Goal: Check status: Check status

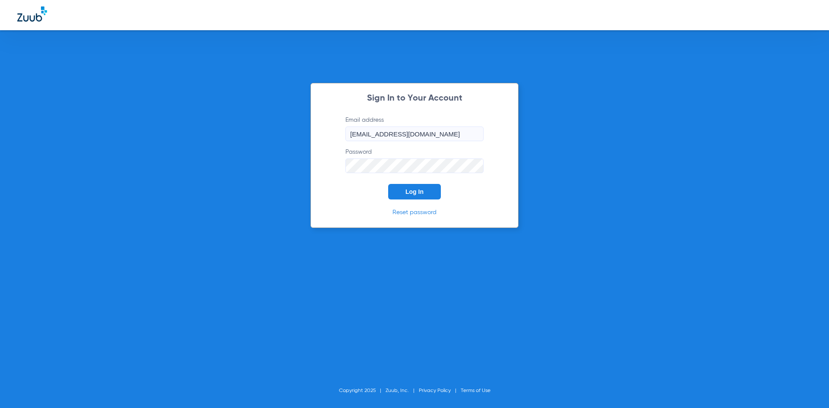
click at [428, 184] on button "Log In" at bounding box center [414, 192] width 53 height 16
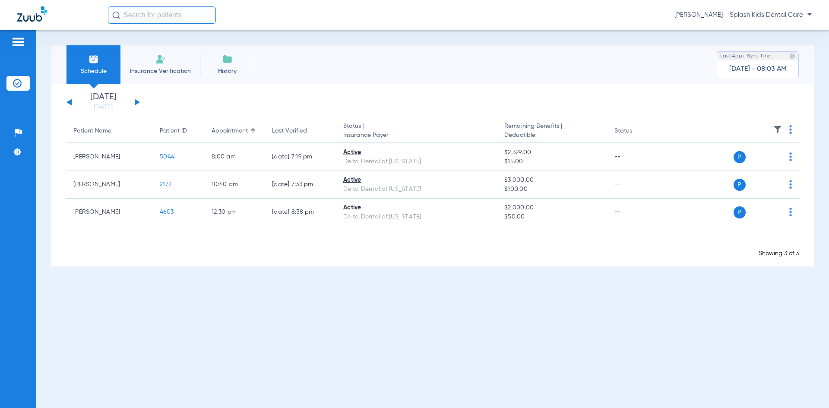
click at [135, 104] on button at bounding box center [137, 102] width 5 height 6
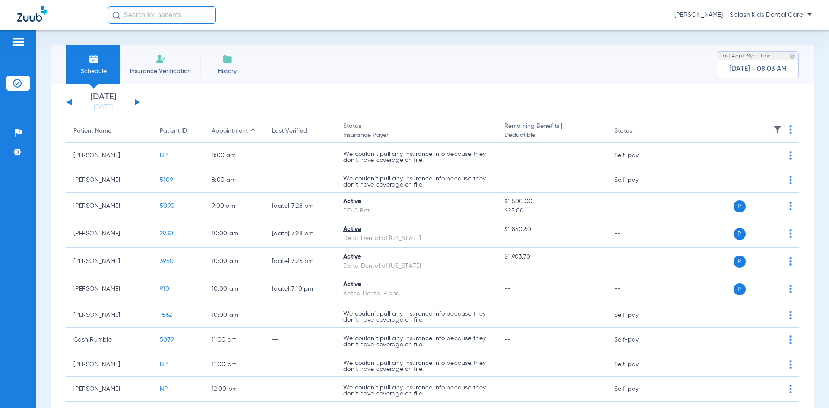
click at [72, 102] on div "[DATE] [DATE] [DATE] [DATE] [DATE] [DATE] [DATE] [DATE] [DATE] [DATE] [DATE] [D…" at bounding box center [103, 102] width 73 height 19
click at [70, 103] on button at bounding box center [69, 102] width 5 height 6
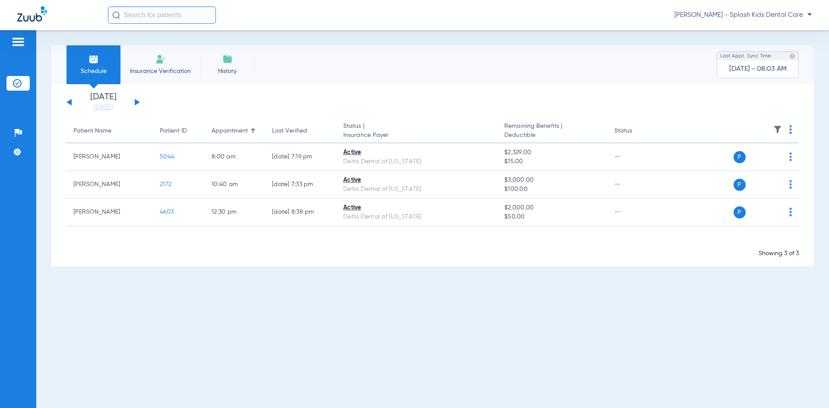
click at [136, 103] on button at bounding box center [137, 102] width 5 height 6
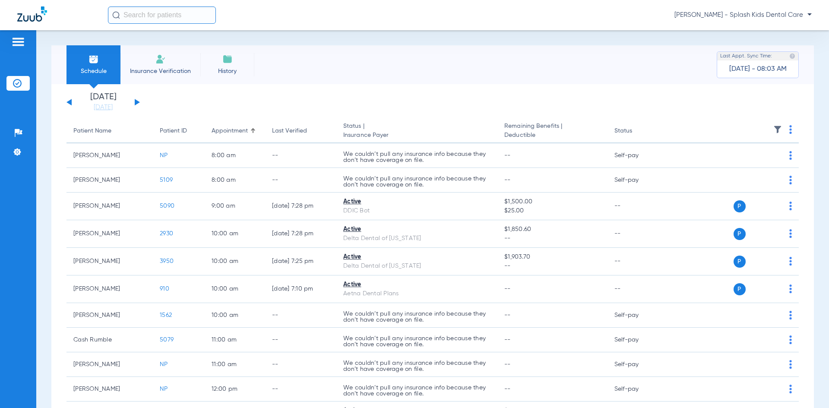
click at [136, 103] on button at bounding box center [137, 102] width 5 height 6
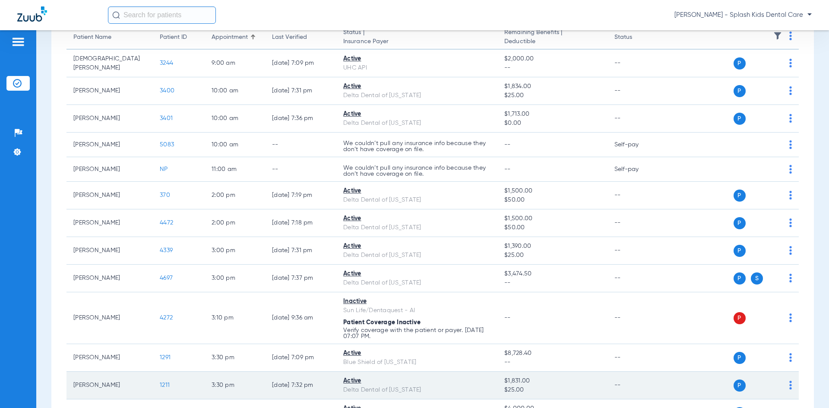
scroll to position [173, 0]
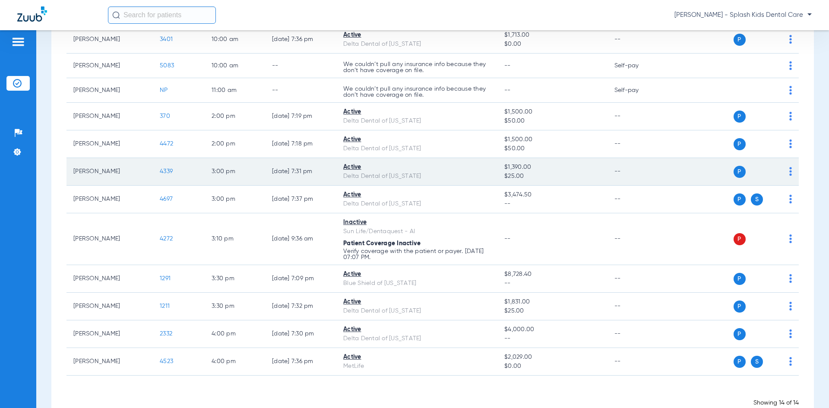
click at [121, 180] on td "[PERSON_NAME]" at bounding box center [110, 172] width 86 height 28
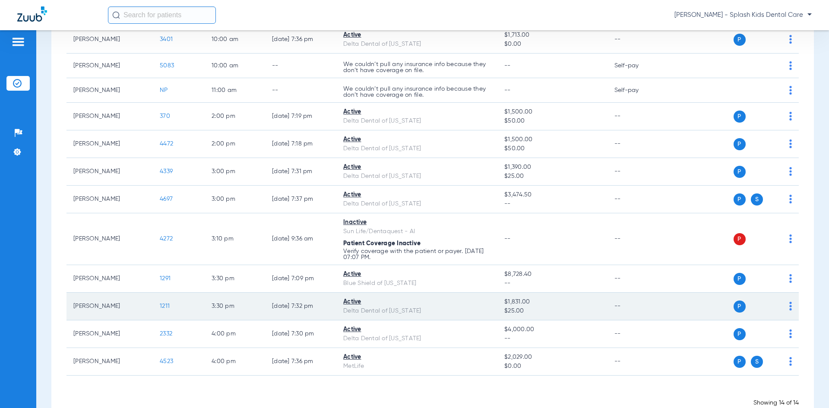
click at [229, 313] on td "3:30 PM" at bounding box center [235, 307] width 60 height 28
